Goal: Task Accomplishment & Management: Use online tool/utility

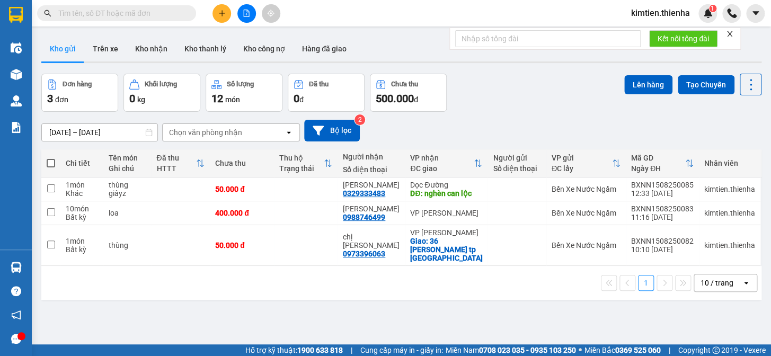
scroll to position [63, 0]
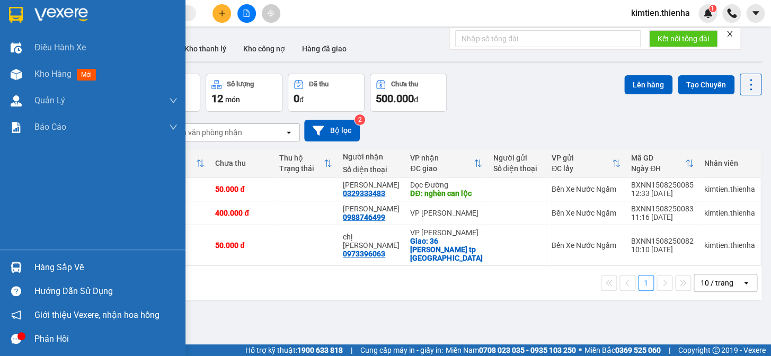
click at [21, 5] on div at bounding box center [16, 14] width 19 height 19
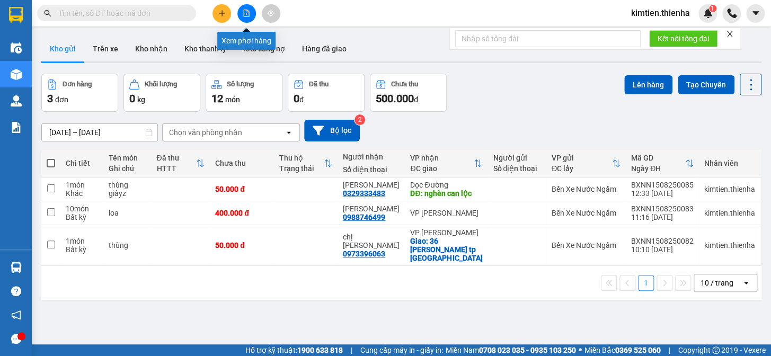
click at [221, 10] on icon "plus" at bounding box center [221, 13] width 7 height 7
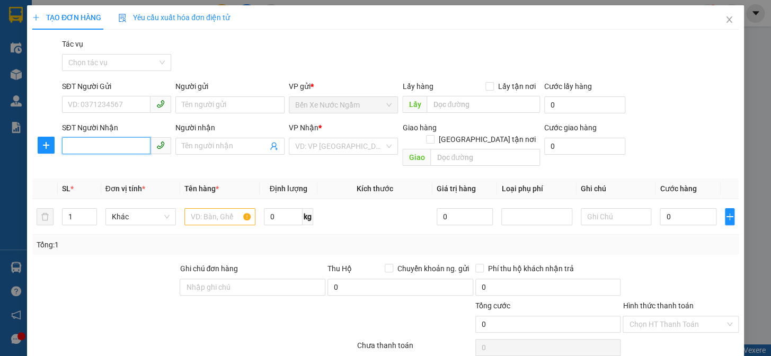
click at [110, 147] on input "SĐT Người Nhận" at bounding box center [106, 145] width 88 height 17
click at [116, 167] on div "0914874860 - THẮM" at bounding box center [115, 168] width 95 height 12
type input "0914874860"
type input "THẮM"
checkbox input "true"
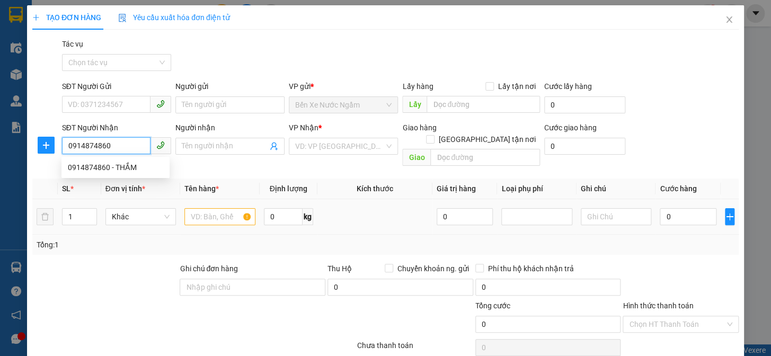
type input "12 hải thượng lãng ông,ht"
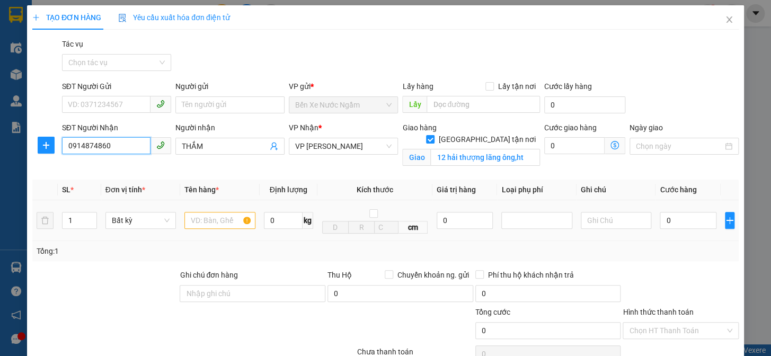
type input "0914874860"
click at [207, 219] on input "text" at bounding box center [219, 220] width 71 height 17
type input "hàng"
click at [676, 225] on input "0" at bounding box center [688, 220] width 56 height 17
type input "4"
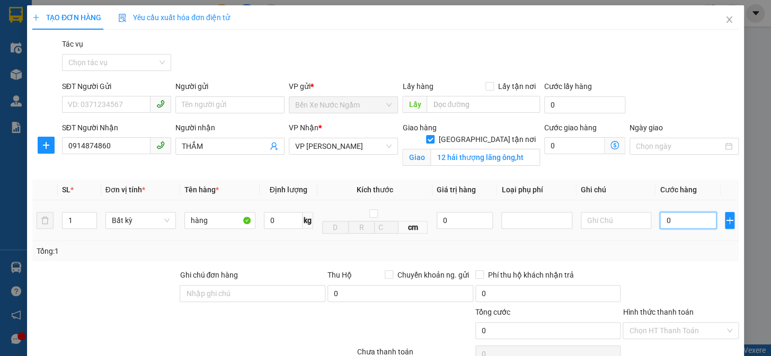
type input "4"
type input "40"
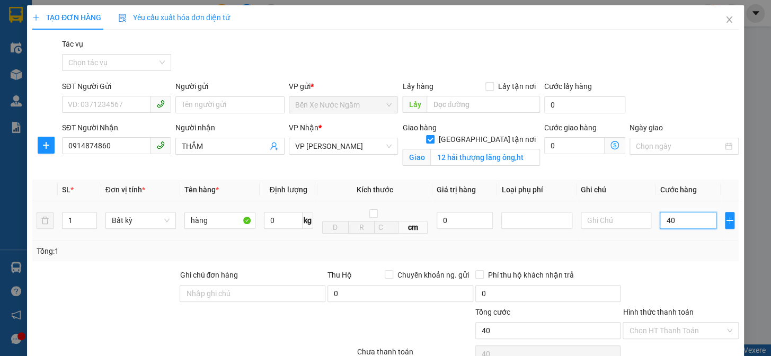
type input "400"
type input "4.000"
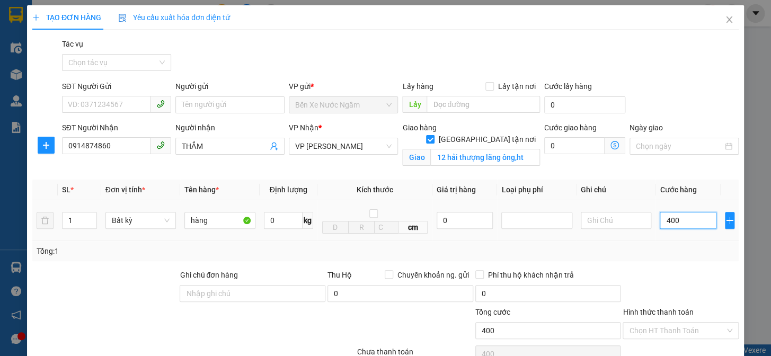
type input "4.000"
type input "40.000"
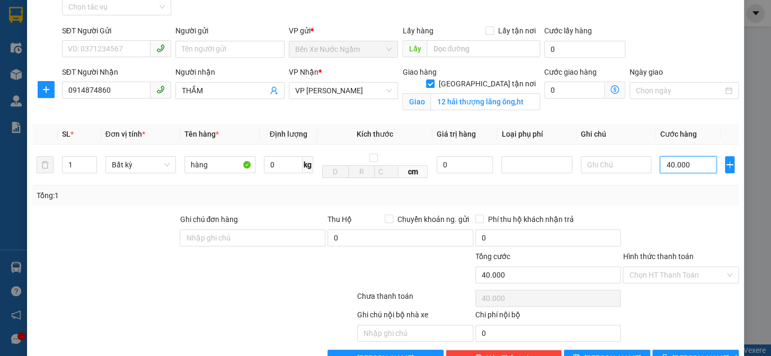
scroll to position [86, 0]
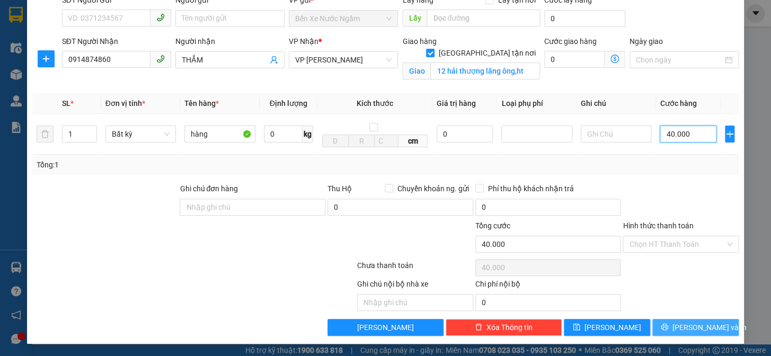
type input "40.000"
click at [682, 322] on span "[PERSON_NAME] và In" at bounding box center [709, 328] width 74 height 12
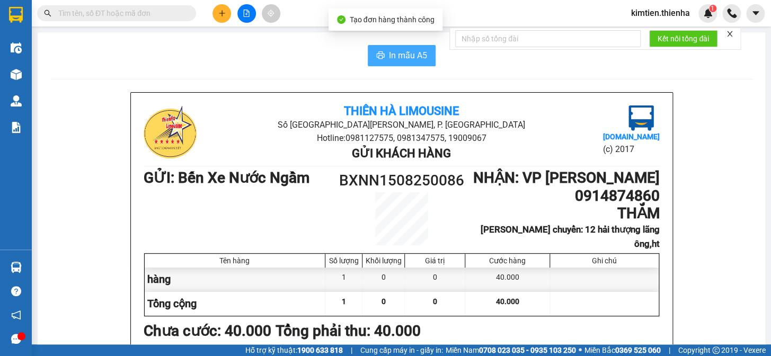
click at [389, 57] on span "In mẫu A5" at bounding box center [408, 55] width 38 height 13
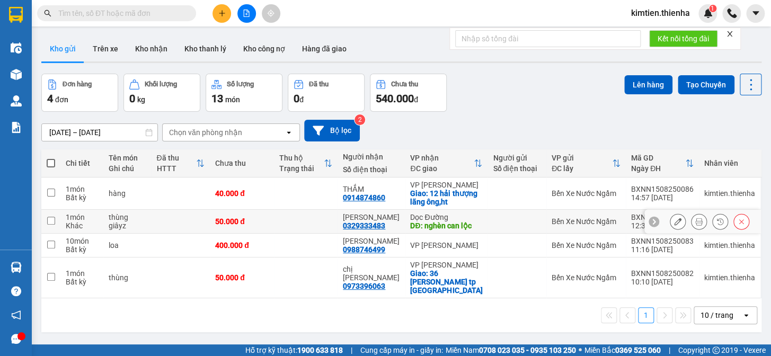
click at [48, 225] on td at bounding box center [50, 222] width 19 height 24
checkbox input "true"
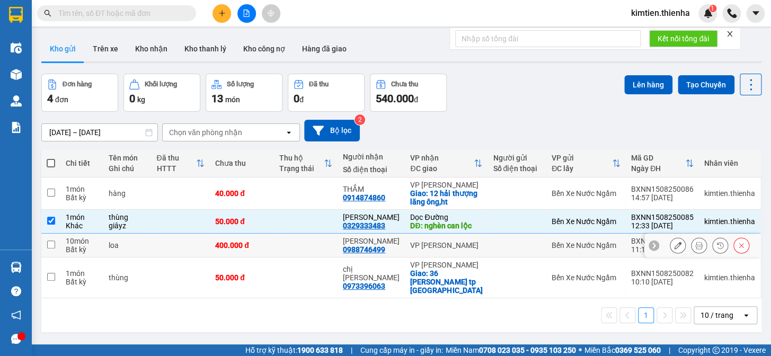
click at [52, 242] on input "checkbox" at bounding box center [51, 245] width 8 height 8
checkbox input "true"
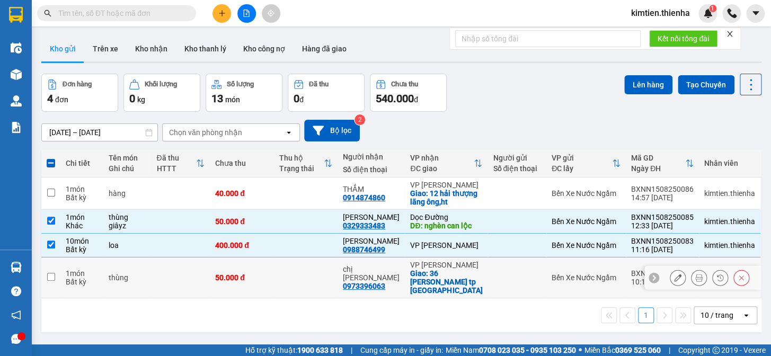
click at [61, 271] on td "1 món Bất kỳ" at bounding box center [81, 278] width 43 height 41
checkbox input "true"
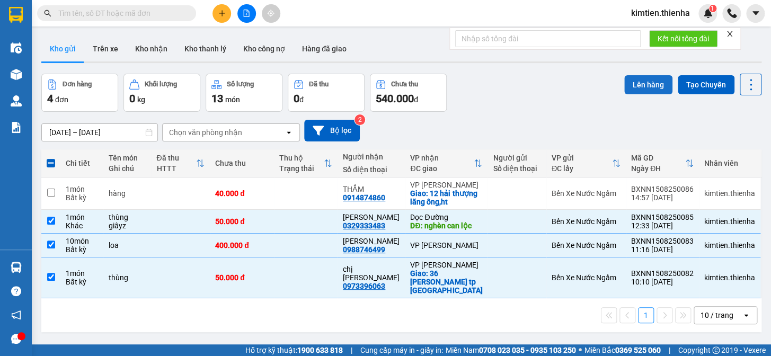
click at [637, 84] on button "Lên hàng" at bounding box center [648, 84] width 48 height 19
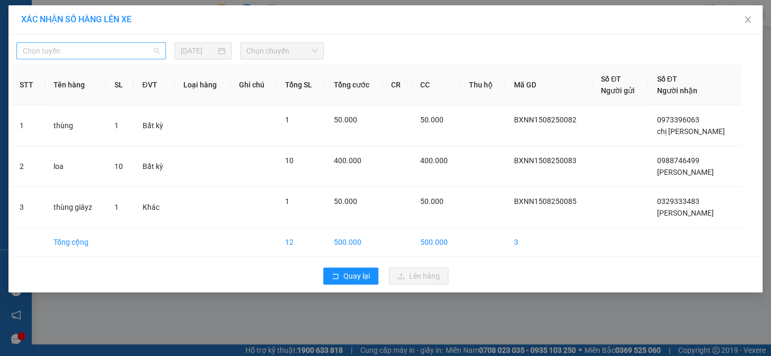
click at [120, 53] on span "Chọn tuyến" at bounding box center [91, 51] width 137 height 16
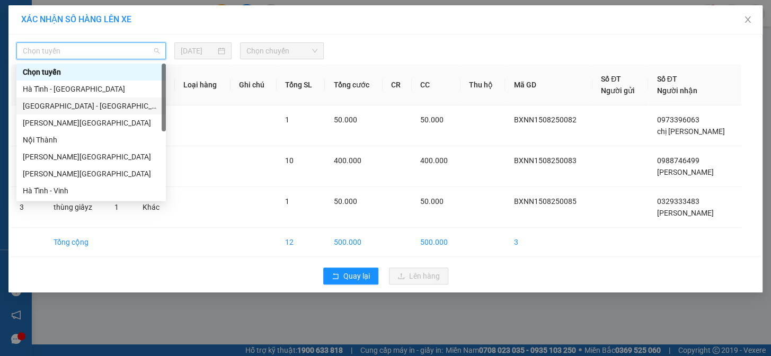
click at [87, 104] on div "[GEOGRAPHIC_DATA] - [GEOGRAPHIC_DATA]" at bounding box center [91, 106] width 137 height 12
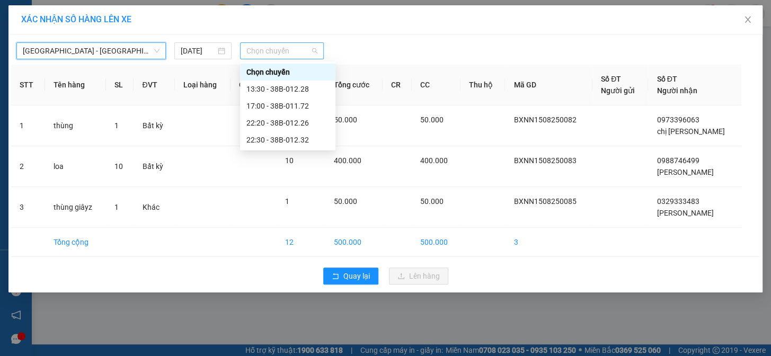
click at [252, 51] on span "Chọn chuyến" at bounding box center [281, 51] width 71 height 16
click at [281, 94] on div "13:30 - 38B-012.28" at bounding box center [287, 89] width 95 height 17
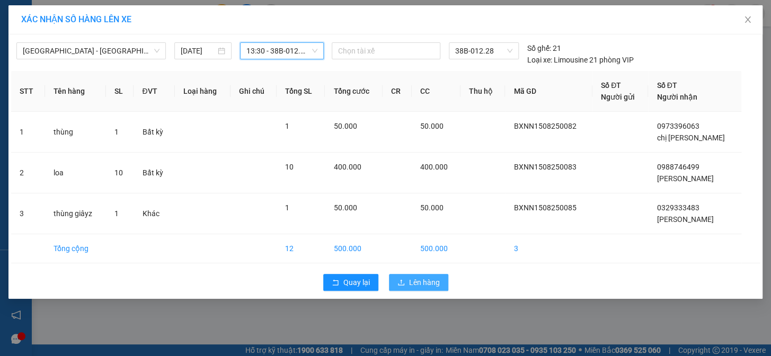
click at [420, 279] on span "Lên hàng" at bounding box center [424, 283] width 31 height 12
